Goal: Information Seeking & Learning: Check status

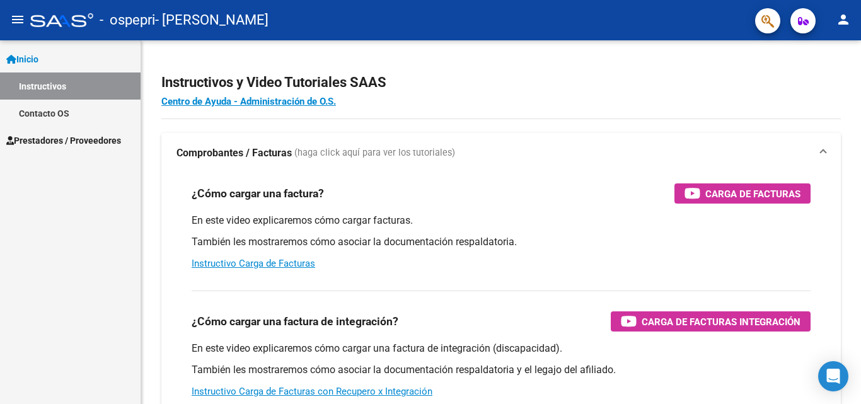
click at [0, 245] on div "Inicio Instructivos Contacto OS Prestadores / Proveedores Facturas - Listado/Ca…" at bounding box center [70, 221] width 140 height 363
click at [821, 152] on span at bounding box center [822, 153] width 5 height 14
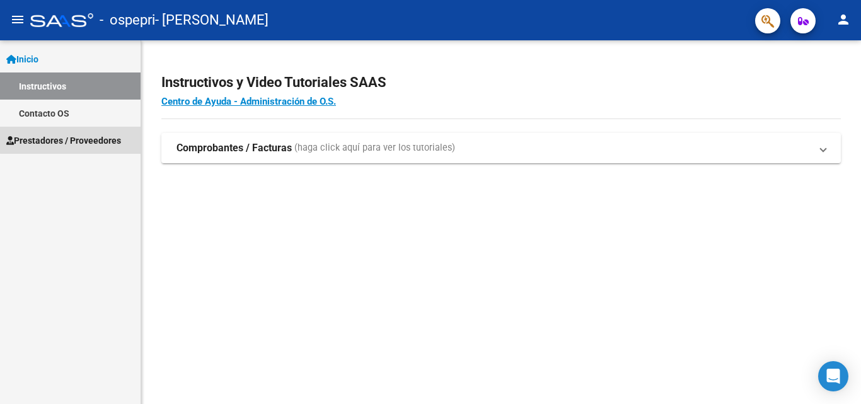
click at [78, 136] on span "Prestadores / Proveedores" at bounding box center [63, 141] width 115 height 14
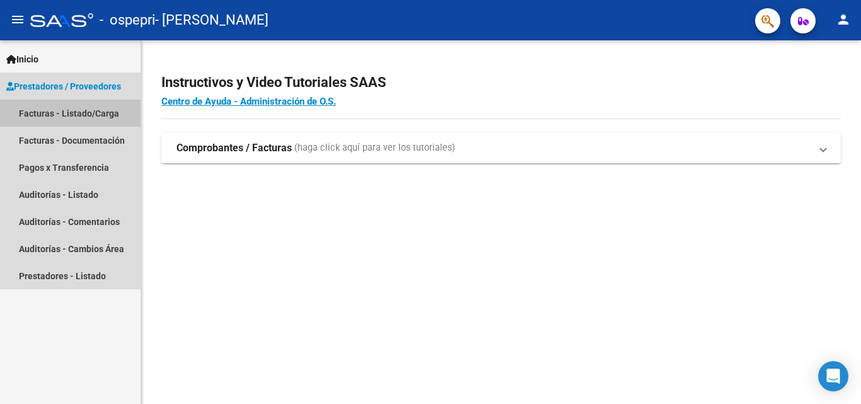
click at [96, 108] on link "Facturas - Listado/Carga" at bounding box center [70, 113] width 140 height 27
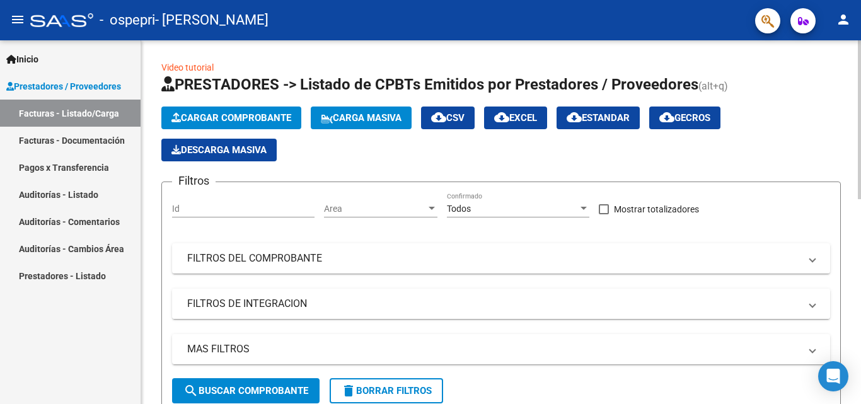
click at [810, 300] on span at bounding box center [812, 304] width 5 height 14
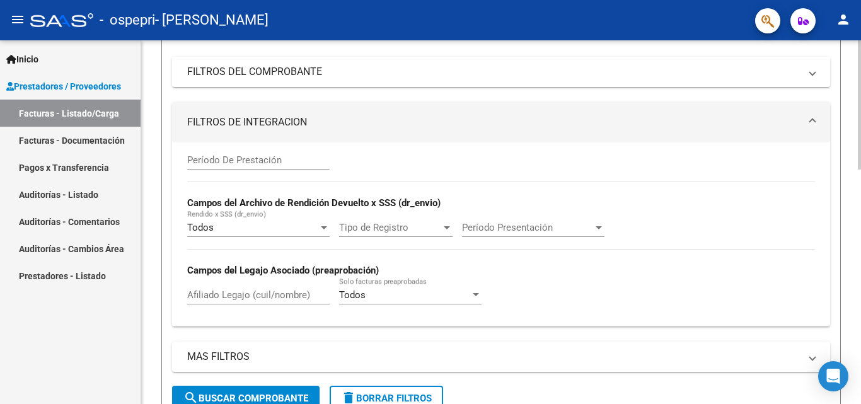
scroll to position [220, 0]
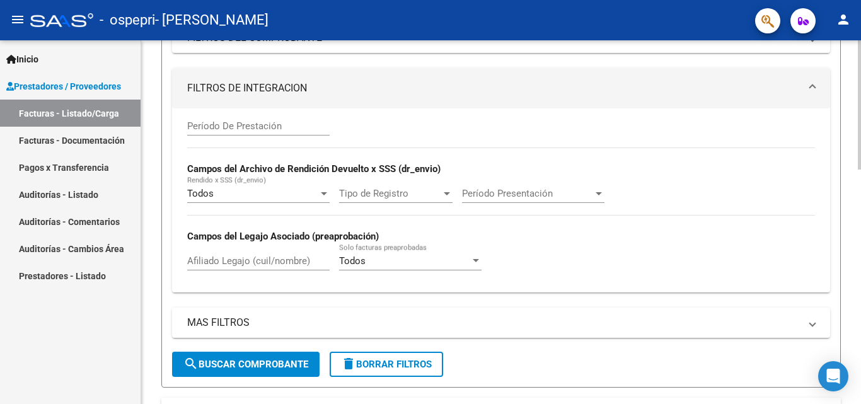
click at [850, 185] on div at bounding box center [858, 184] width 3 height 129
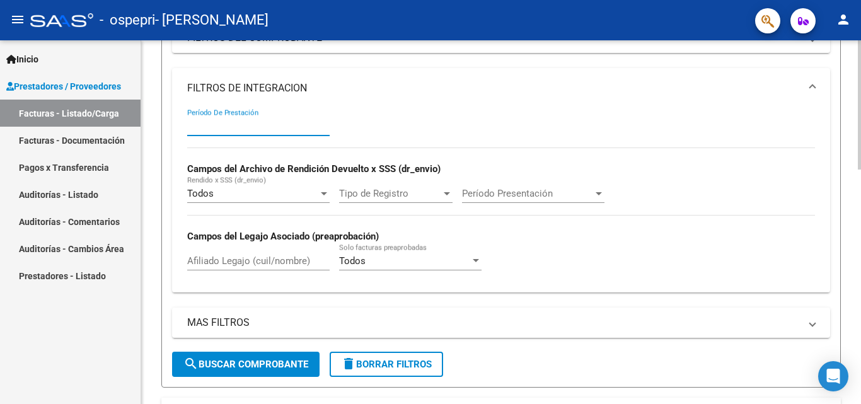
click at [195, 127] on input "Período De Prestación" at bounding box center [258, 125] width 142 height 11
click at [195, 122] on input "Período De Prestación" at bounding box center [258, 125] width 142 height 11
type input "6"
click at [268, 368] on span "search Buscar Comprobante" at bounding box center [245, 363] width 125 height 11
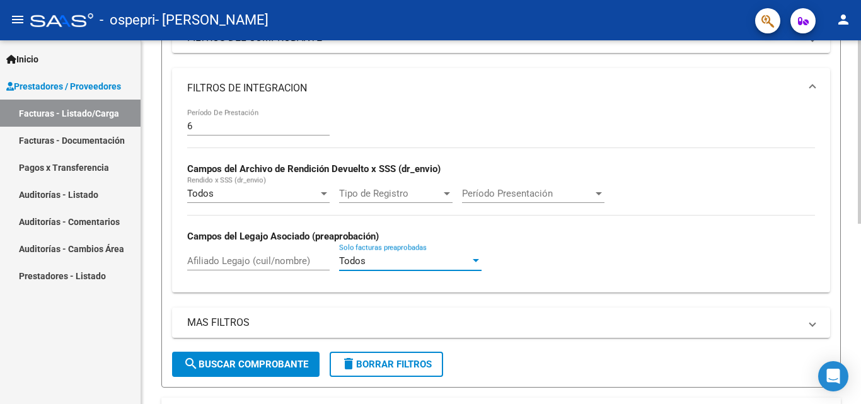
click at [475, 259] on div at bounding box center [475, 260] width 6 height 3
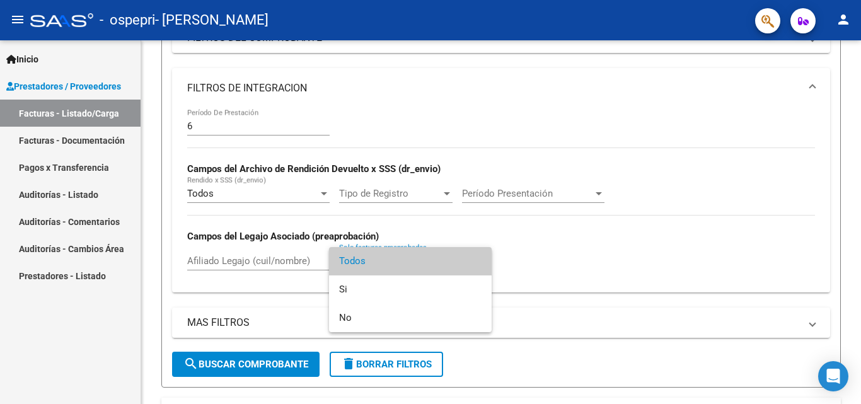
click at [94, 139] on div at bounding box center [430, 202] width 861 height 404
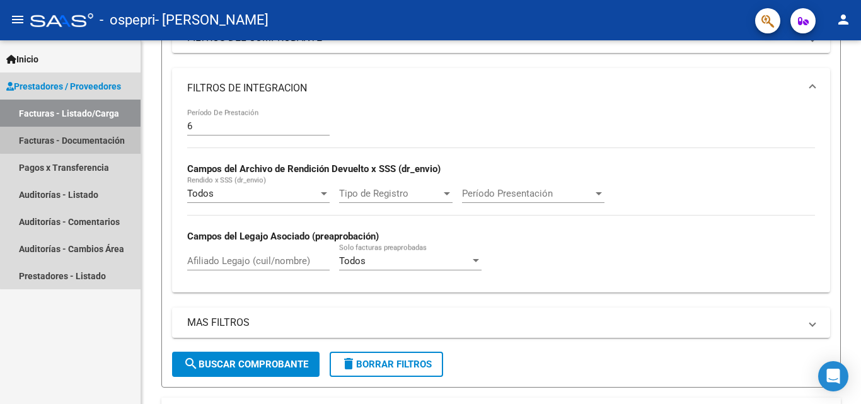
click at [94, 139] on link "Facturas - Documentación" at bounding box center [70, 140] width 140 height 27
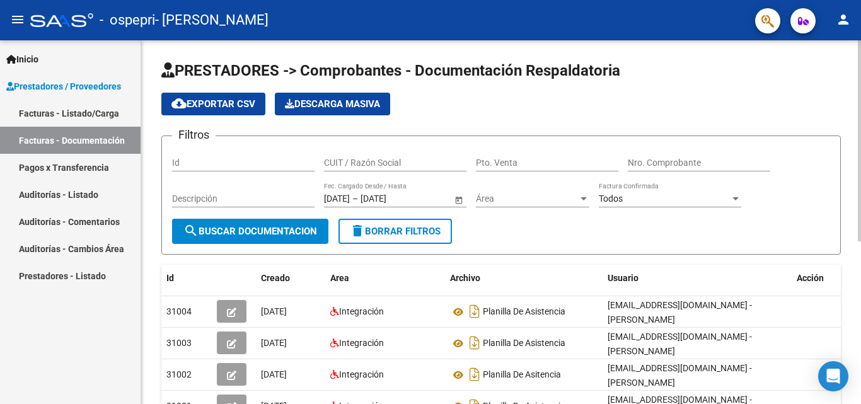
scroll to position [294, 0]
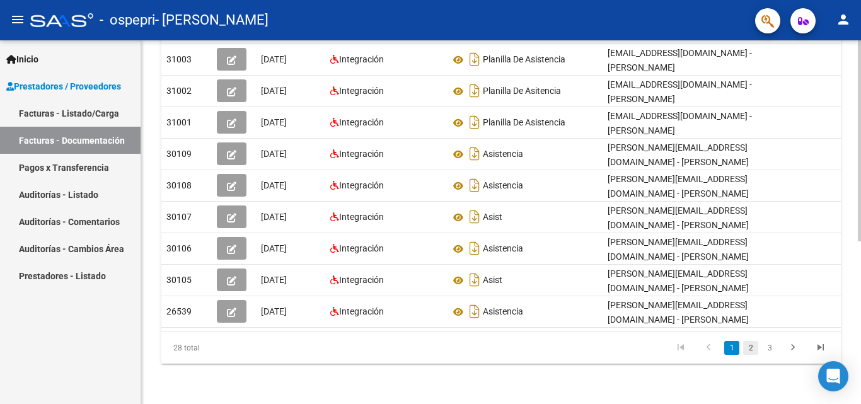
click at [751, 347] on link "2" at bounding box center [750, 348] width 15 height 14
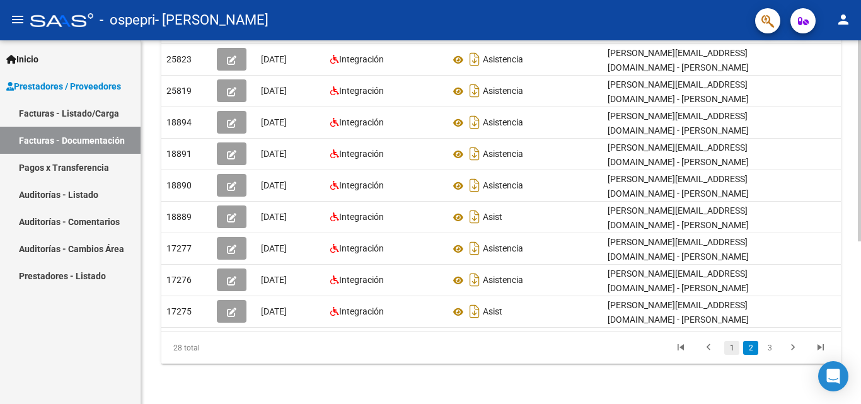
click at [730, 346] on link "1" at bounding box center [731, 348] width 15 height 14
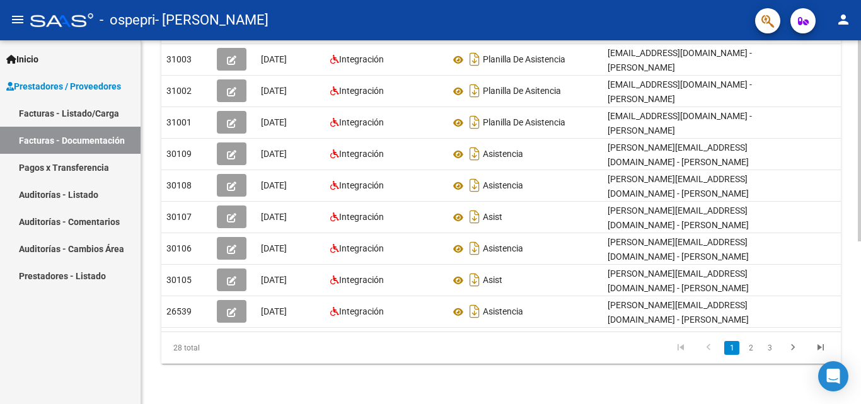
click at [730, 346] on link "1" at bounding box center [731, 348] width 15 height 14
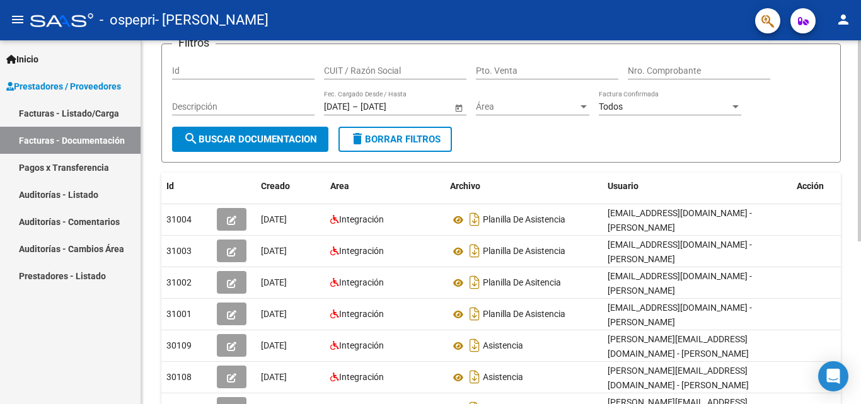
scroll to position [67, 0]
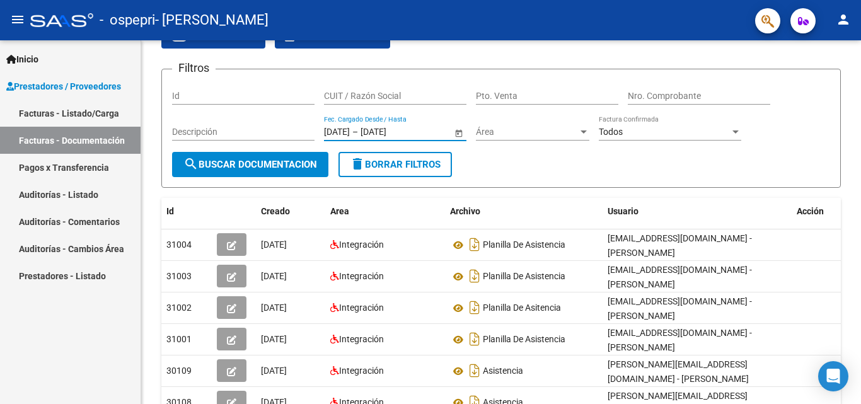
click at [350, 130] on input "[DATE]" at bounding box center [337, 132] width 26 height 11
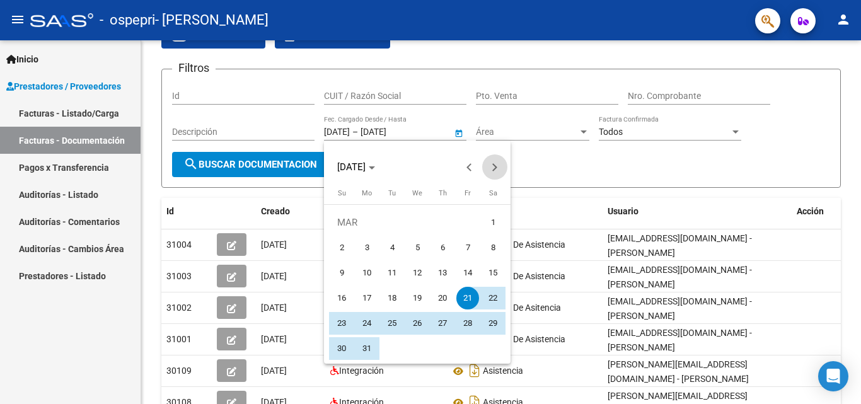
click at [496, 166] on button "Next month" at bounding box center [494, 166] width 25 height 25
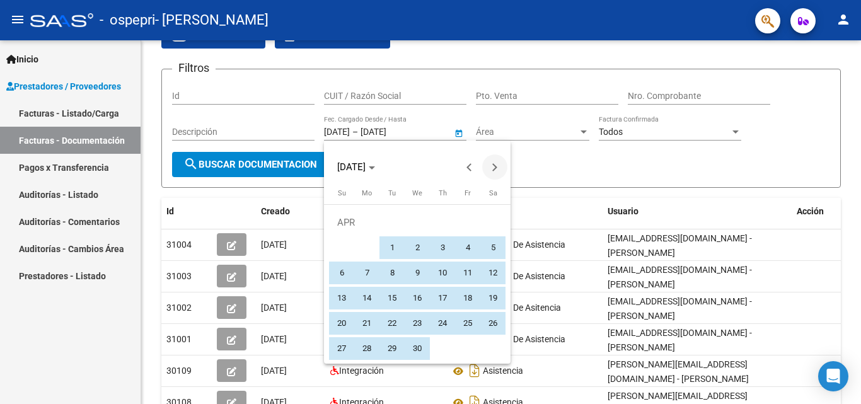
click at [496, 166] on button "Next month" at bounding box center [494, 166] width 25 height 25
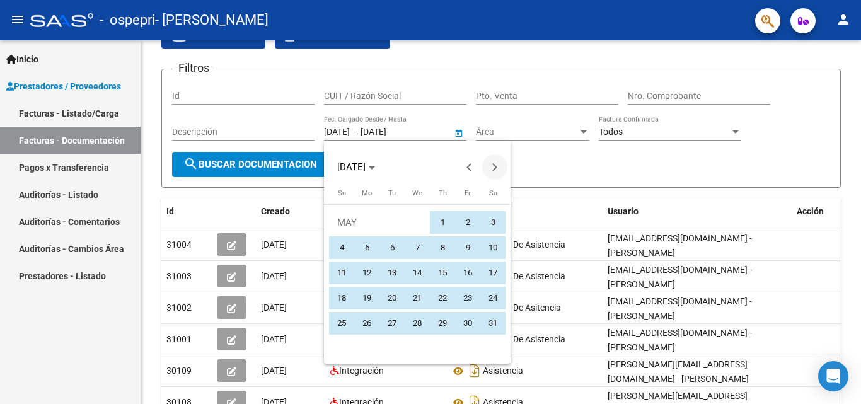
click at [496, 166] on button "Next month" at bounding box center [494, 166] width 25 height 25
click at [343, 244] on span "1" at bounding box center [341, 247] width 23 height 23
type input "[DATE]"
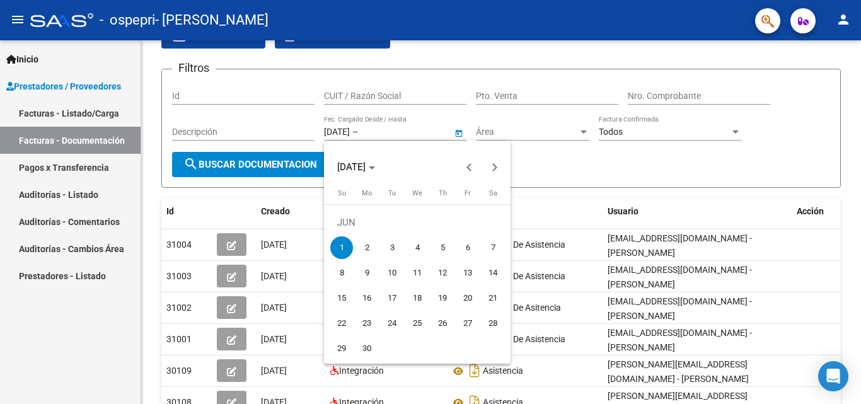
click at [575, 164] on div at bounding box center [430, 202] width 861 height 404
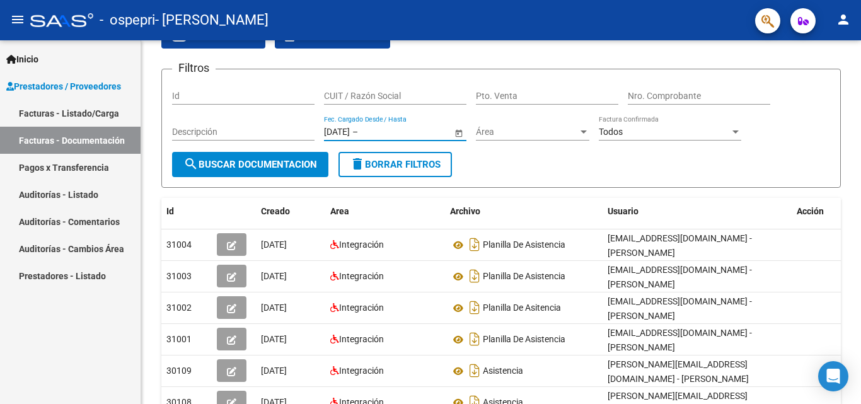
click at [70, 166] on link "Pagos x Transferencia" at bounding box center [70, 167] width 140 height 27
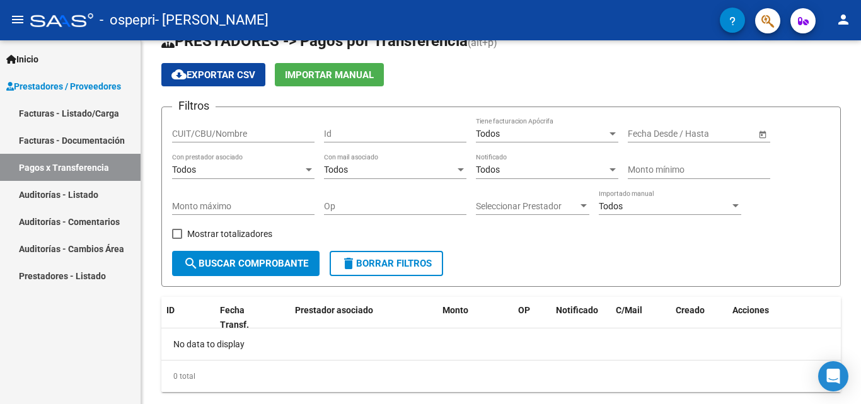
scroll to position [58, 0]
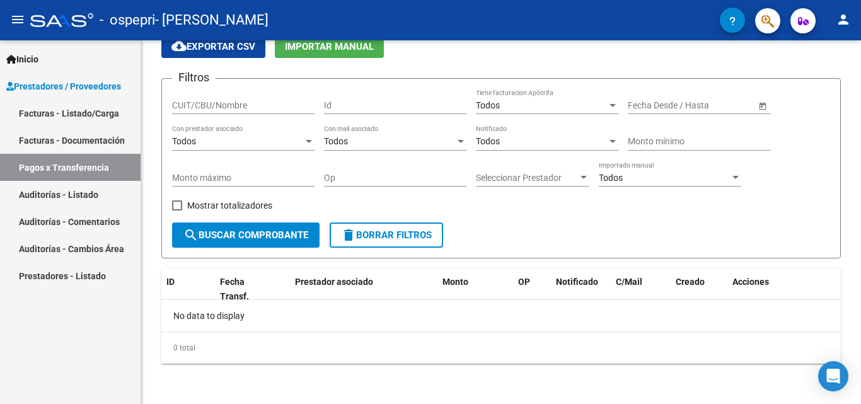
click at [66, 88] on span "Prestadores / Proveedores" at bounding box center [63, 86] width 115 height 14
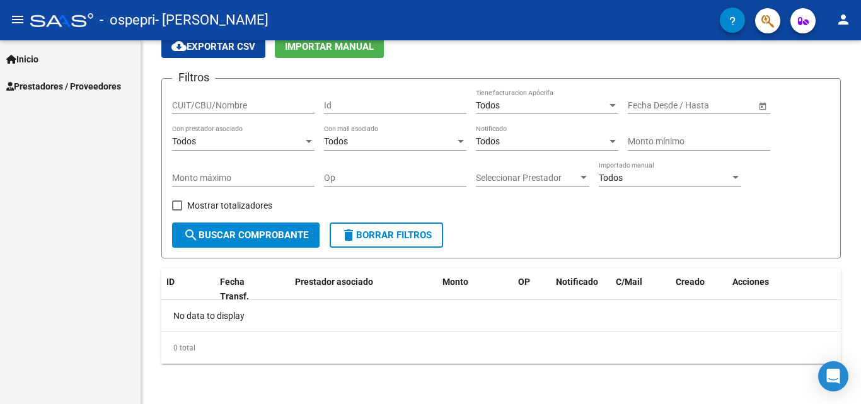
click at [66, 88] on span "Prestadores / Proveedores" at bounding box center [63, 86] width 115 height 14
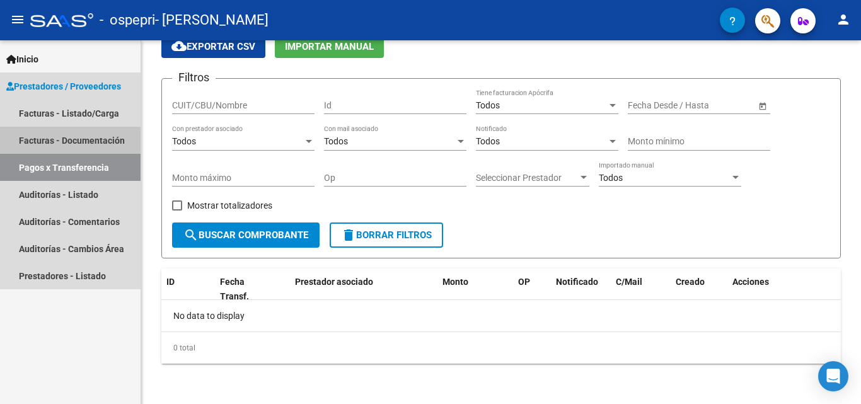
click at [67, 136] on link "Facturas - Documentación" at bounding box center [70, 140] width 140 height 27
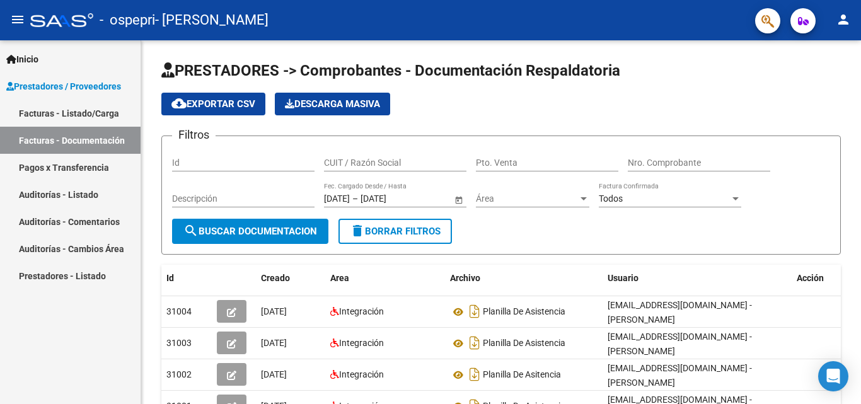
click at [83, 112] on link "Facturas - Listado/Carga" at bounding box center [70, 113] width 140 height 27
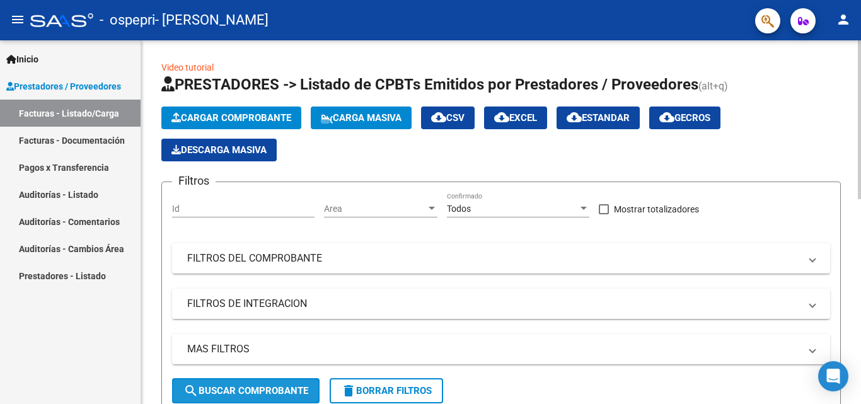
click at [266, 390] on span "search Buscar Comprobante" at bounding box center [245, 390] width 125 height 11
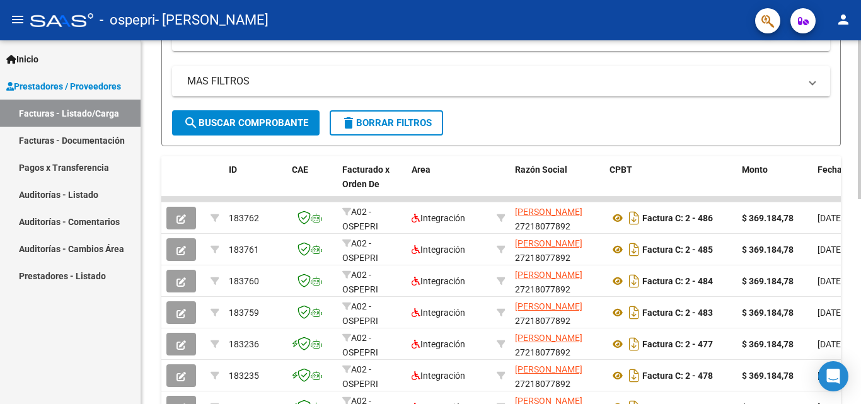
scroll to position [266, 0]
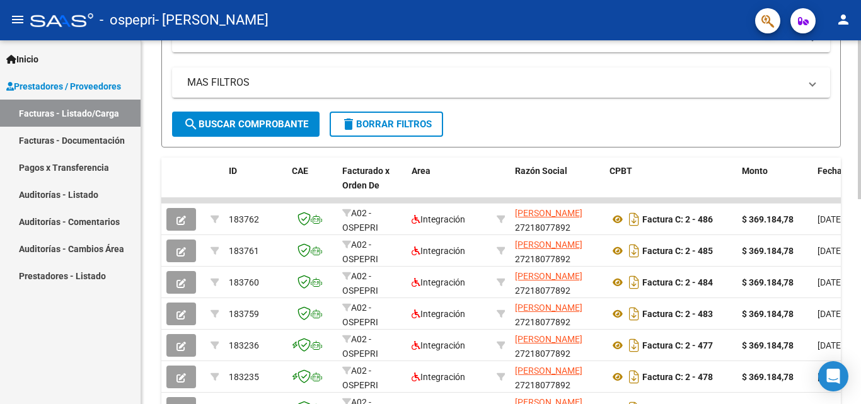
click at [849, 284] on div "Video tutorial PRESTADORES -> Listado de CPBTs Emitidos por Prestadores / Prove…" at bounding box center [502, 184] width 723 height 821
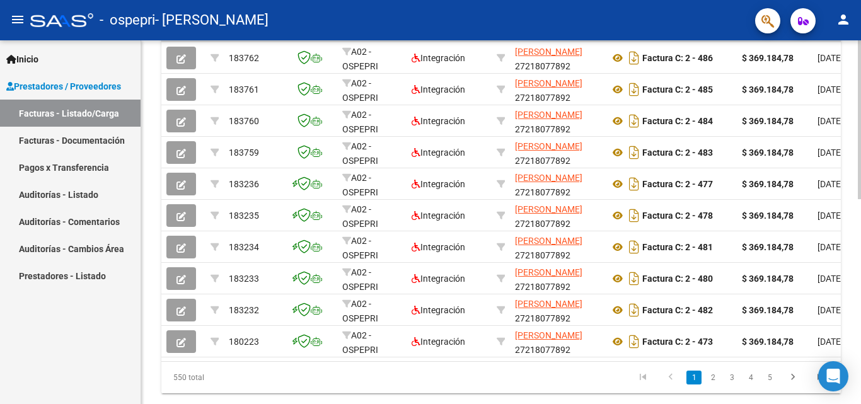
scroll to position [426, 0]
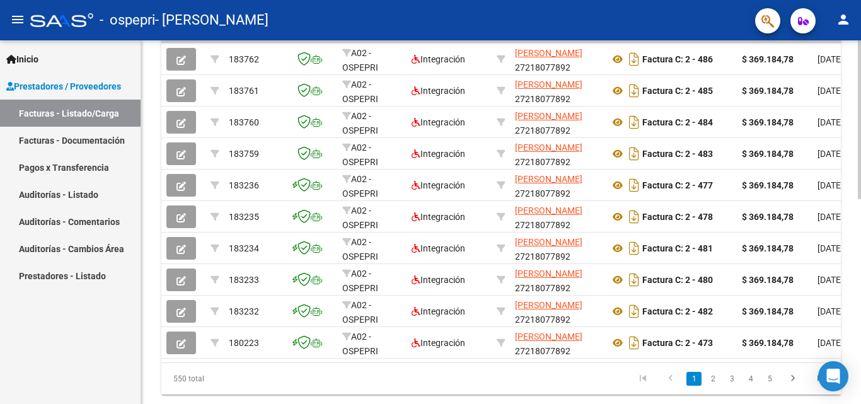
click at [783, 0] on html "menu - ospepri - [PERSON_NAME] person Inicio Instructivos Contacto OS Prestador…" at bounding box center [430, 202] width 861 height 404
